Goal: Check status: Check status

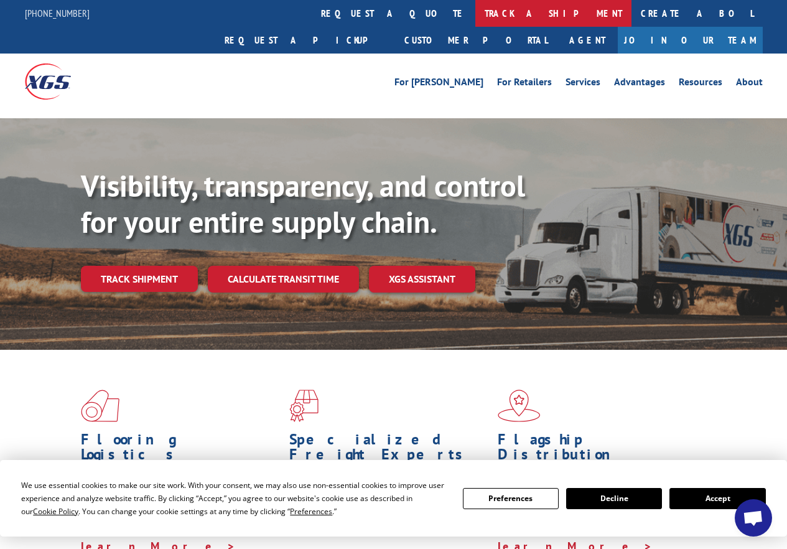
click at [475, 10] on link "track a shipment" at bounding box center [553, 13] width 156 height 27
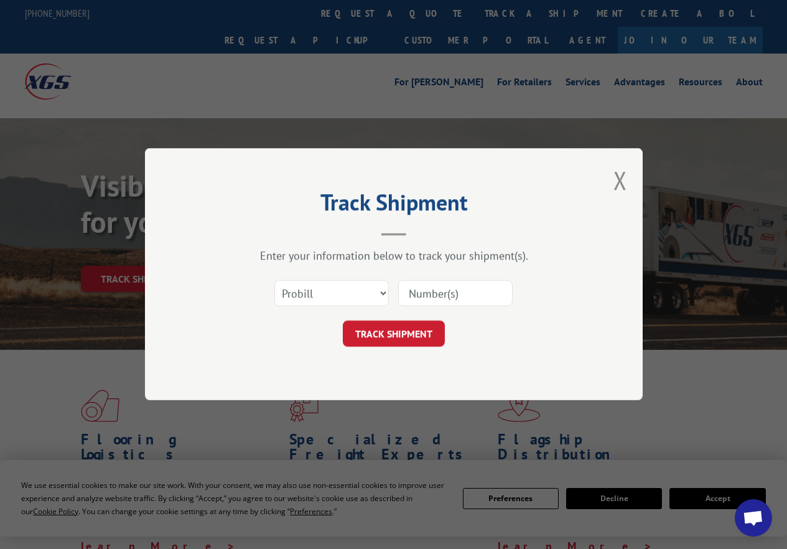
click at [416, 292] on input at bounding box center [455, 294] width 114 height 26
type input "4088645"
click at [414, 328] on button "TRACK SHIPMENT" at bounding box center [394, 334] width 102 height 26
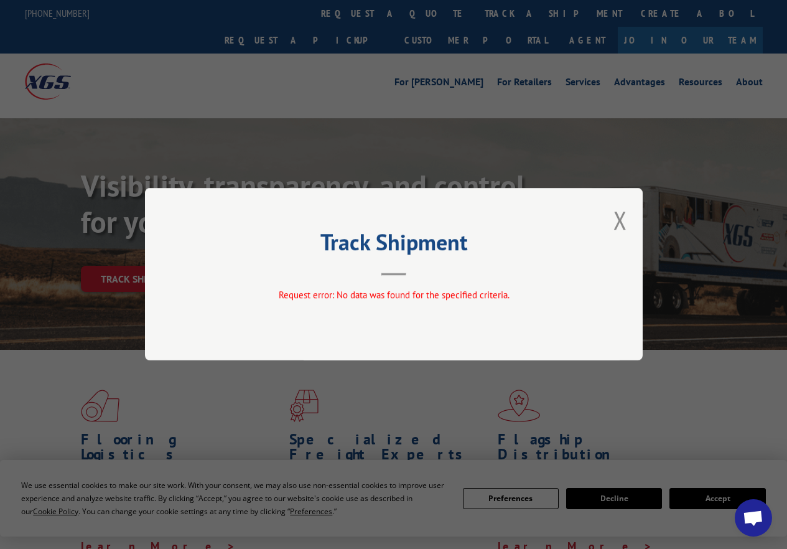
click at [626, 217] on button "Close modal" at bounding box center [620, 219] width 14 height 33
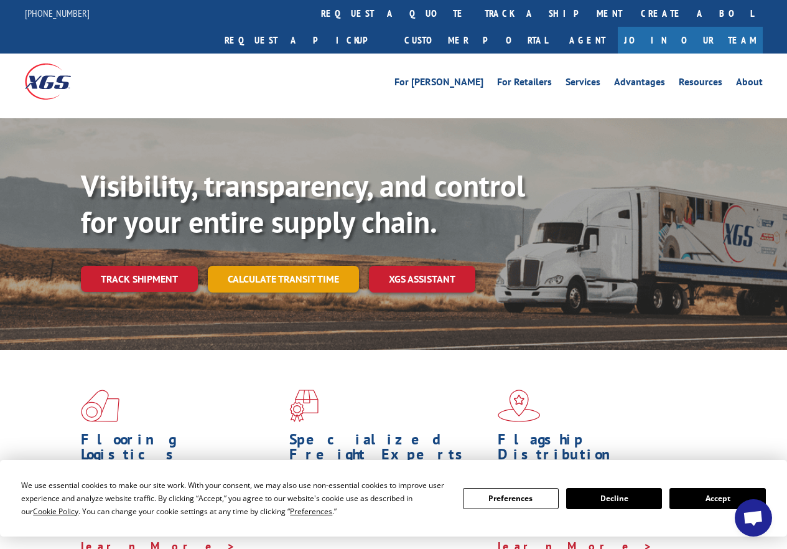
click at [288, 266] on link "Calculate transit time" at bounding box center [283, 279] width 151 height 27
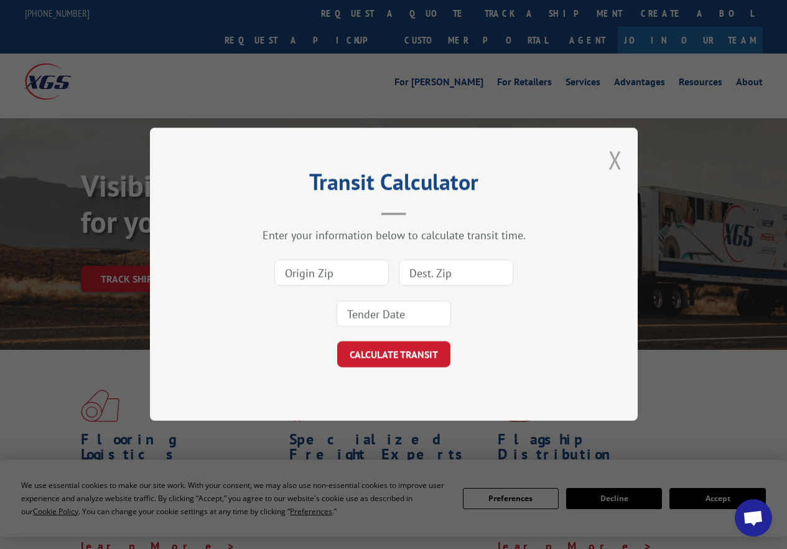
click at [621, 156] on button "Close modal" at bounding box center [615, 159] width 14 height 33
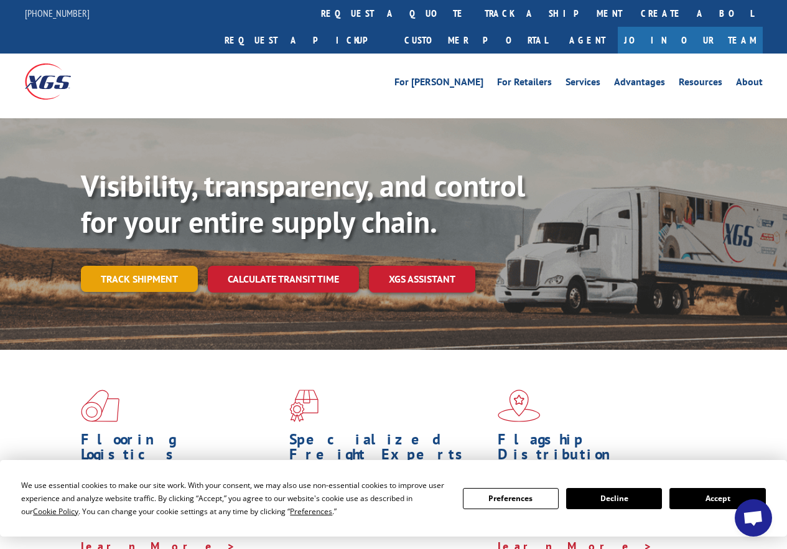
click at [134, 266] on link "Track shipment" at bounding box center [139, 279] width 117 height 26
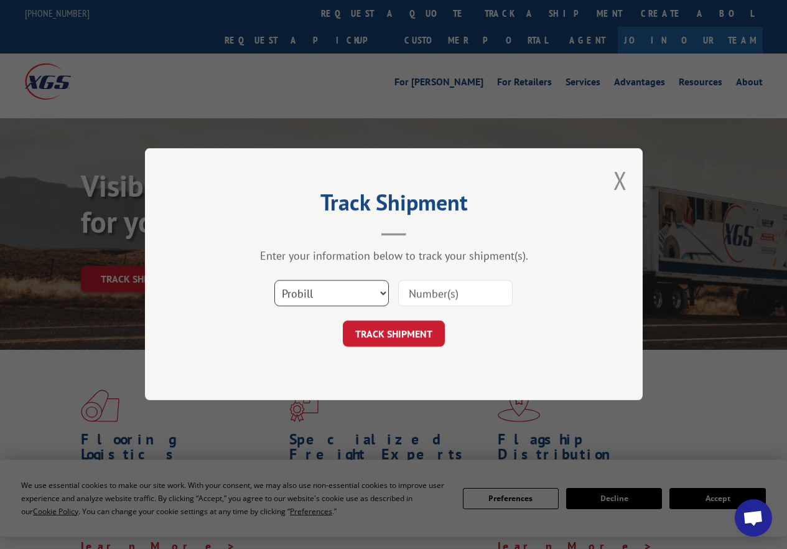
click at [379, 294] on select "Select category... Probill BOL PO" at bounding box center [331, 294] width 114 height 26
select select "bol"
click at [274, 281] on select "Select category... Probill BOL PO" at bounding box center [331, 294] width 114 height 26
click at [425, 293] on input at bounding box center [455, 294] width 114 height 26
type input "4088645"
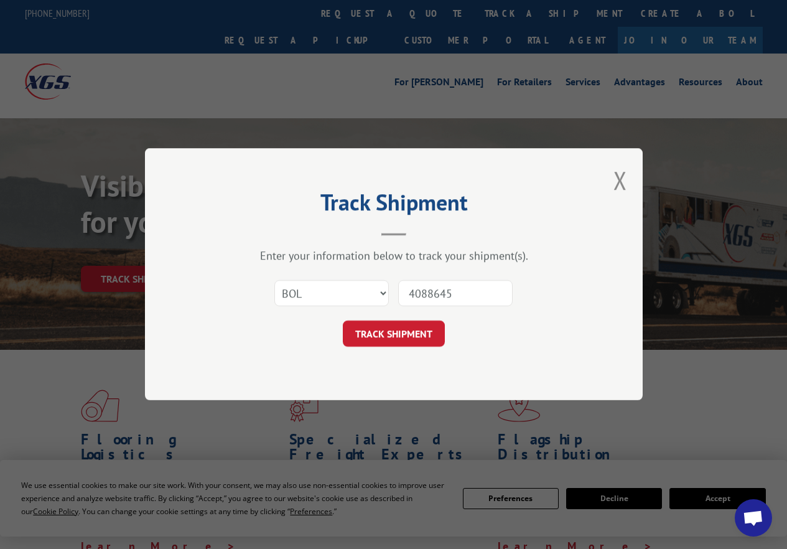
drag, startPoint x: 391, startPoint y: 337, endPoint x: 408, endPoint y: 335, distance: 16.8
click at [394, 338] on button "TRACK SHIPMENT" at bounding box center [394, 334] width 102 height 26
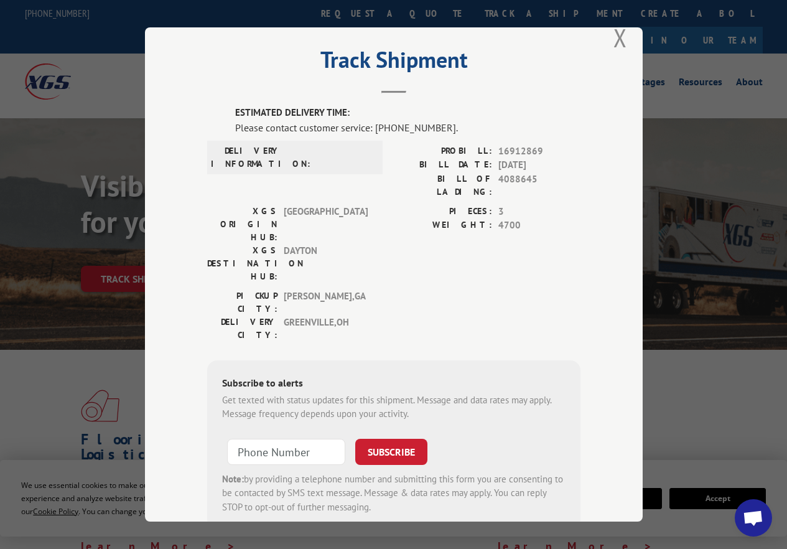
scroll to position [34, 0]
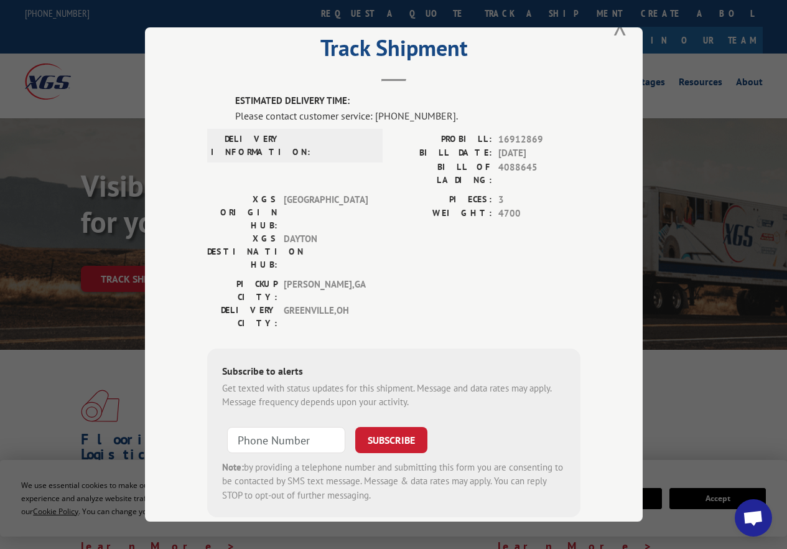
click at [680, 102] on div "Track Shipment ESTIMATED DELIVERY TIME: Please contact customer service: [PHONE…" at bounding box center [393, 274] width 787 height 549
